Goal: Task Accomplishment & Management: Use online tool/utility

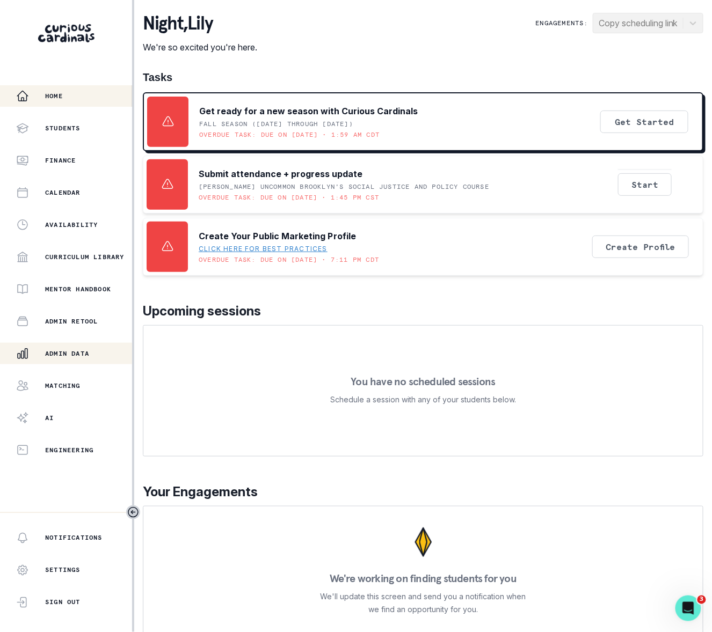
click at [93, 353] on div "Admin Data" at bounding box center [74, 353] width 116 height 13
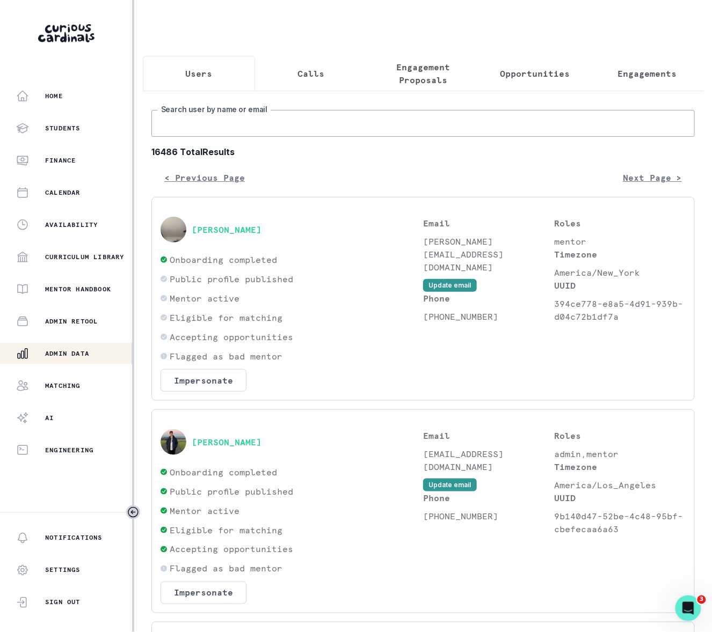
click at [206, 137] on input "Search user by name or email" at bounding box center [422, 123] width 543 height 27
paste input "[PERSON_NAME]"
type input "[PERSON_NAME]"
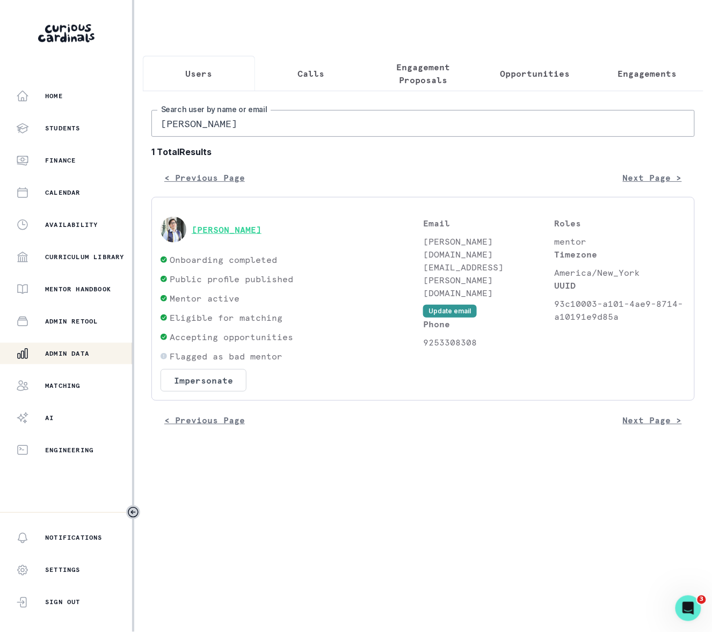
click at [213, 235] on button "[PERSON_NAME]" at bounding box center [227, 229] width 70 height 11
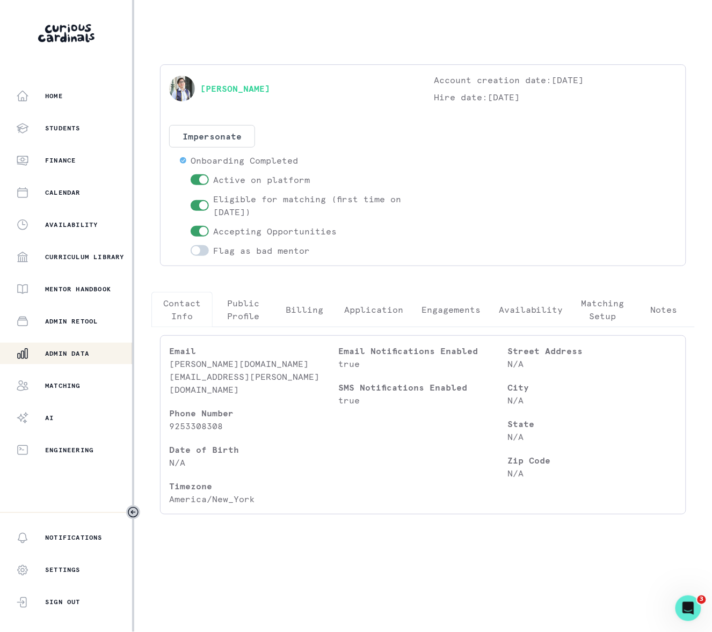
click at [438, 312] on p "Engagements" at bounding box center [450, 309] width 59 height 13
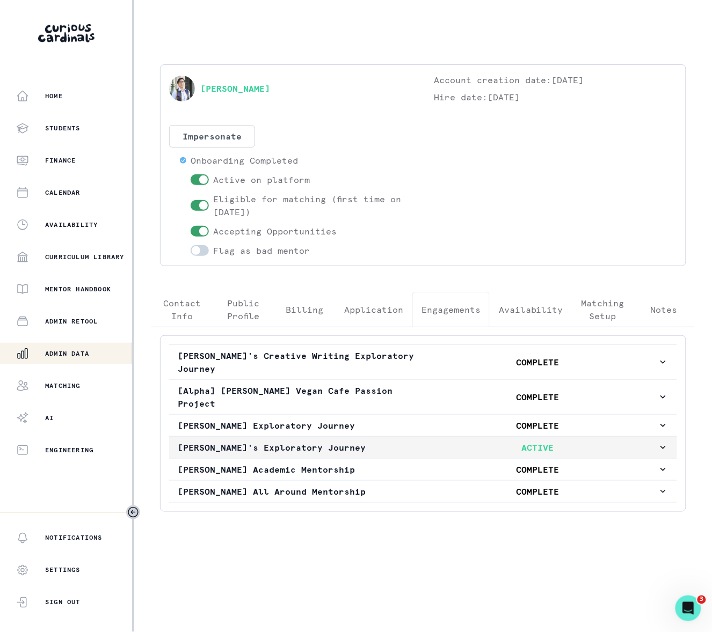
click at [663, 442] on icon "button" at bounding box center [662, 447] width 11 height 11
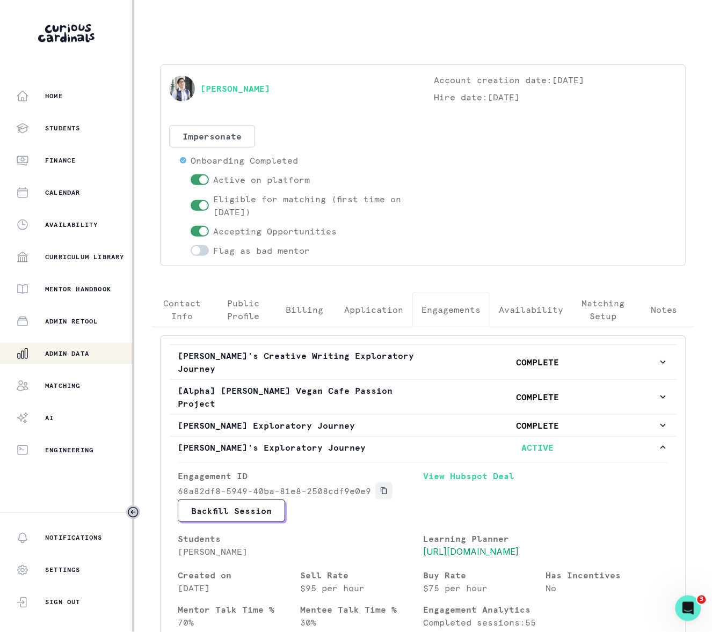
click at [384, 494] on icon "Copied to clipboard" at bounding box center [383, 491] width 6 height 7
click at [76, 351] on p "Admin Data" at bounding box center [67, 353] width 44 height 9
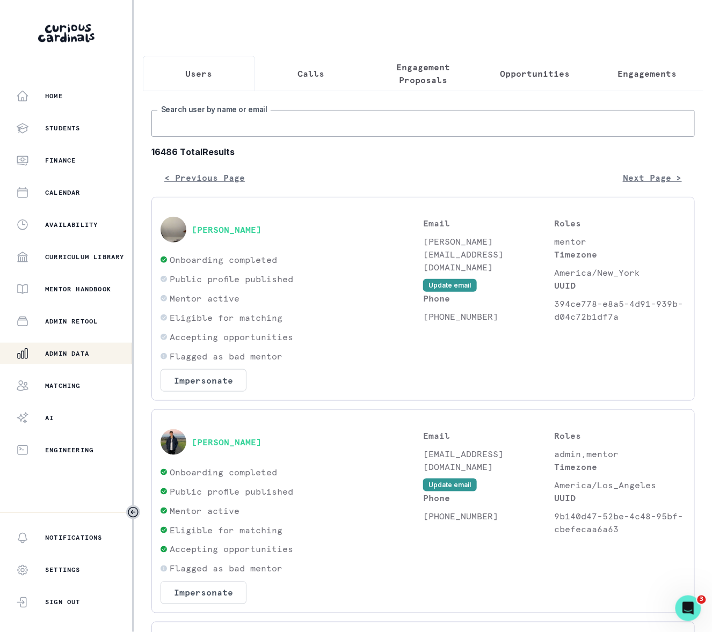
click at [217, 137] on input "Search user by name or email" at bounding box center [422, 123] width 543 height 27
type input "[PERSON_NAME]"
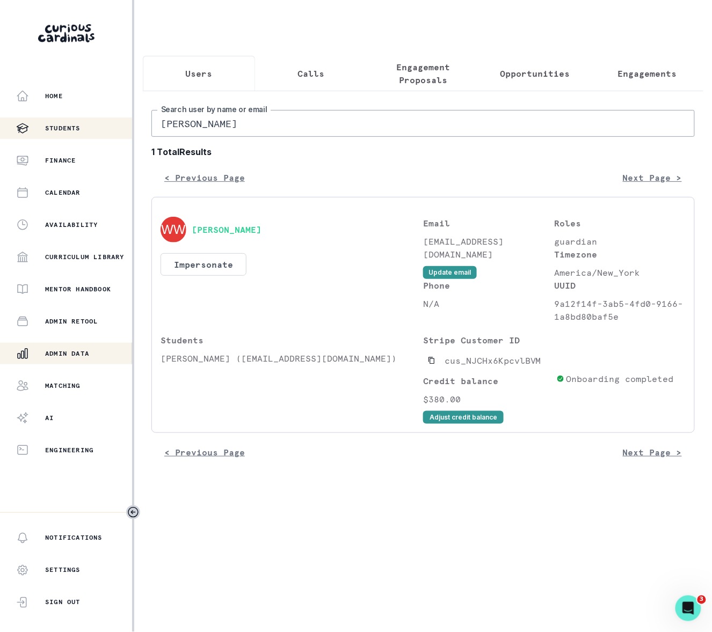
drag, startPoint x: 211, startPoint y: 134, endPoint x: 131, endPoint y: 135, distance: 80.0
click at [131, 135] on div "Home Students Finance Calendar Availability Curriculum Library Mentor Handbook …" at bounding box center [356, 316] width 712 height 632
type input "trust cheerka"
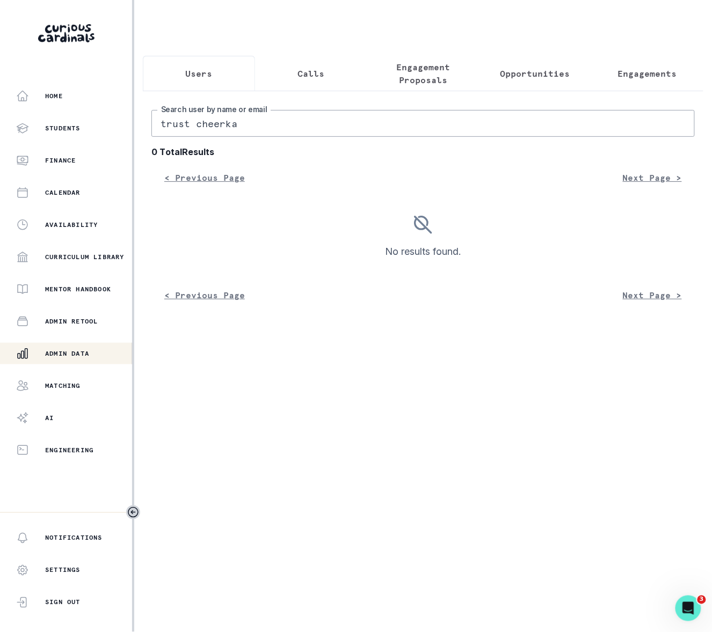
click at [191, 135] on input "trust cheerka" at bounding box center [422, 123] width 543 height 27
type input "[PERSON_NAME] cheerka"
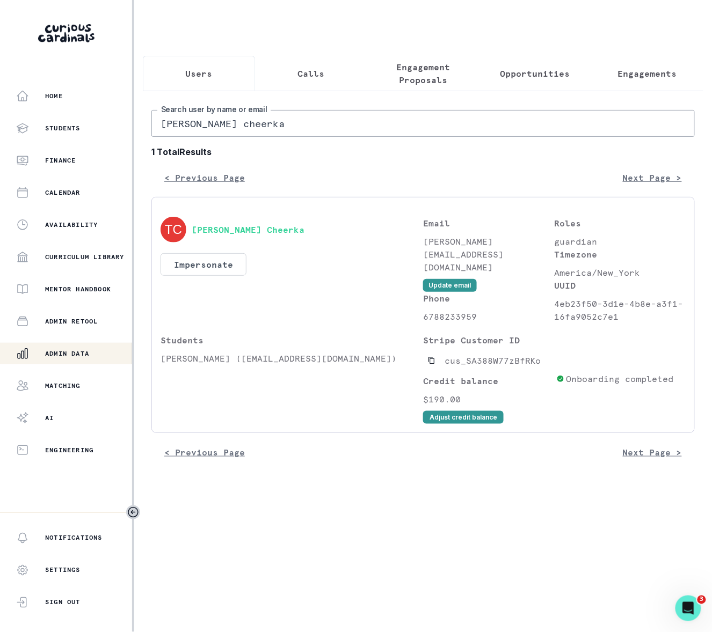
drag, startPoint x: 240, startPoint y: 131, endPoint x: 153, endPoint y: 132, distance: 86.9
click at [153, 132] on input "[PERSON_NAME] cheerka" at bounding box center [422, 123] width 543 height 27
click at [211, 271] on button "Impersonate" at bounding box center [203, 264] width 86 height 23
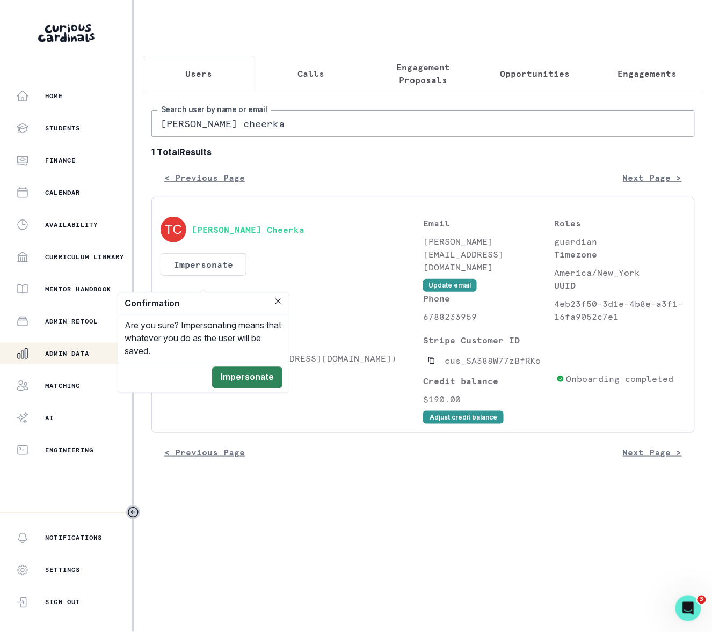
click at [239, 375] on button "Impersonate" at bounding box center [247, 377] width 70 height 21
